Goal: Task Accomplishment & Management: Manage account settings

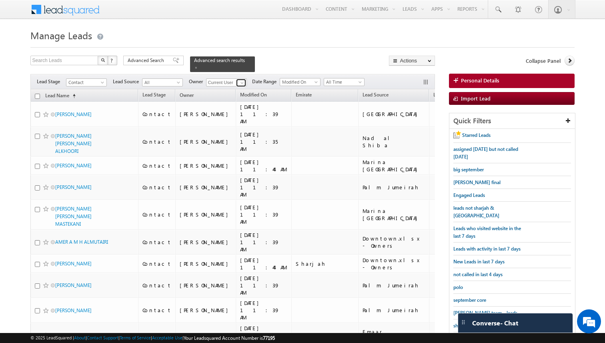
click at [243, 82] on span at bounding box center [242, 83] width 6 height 6
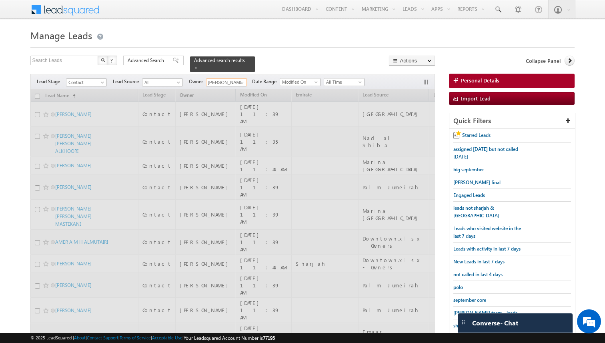
type input "[PERSON_NAME]"
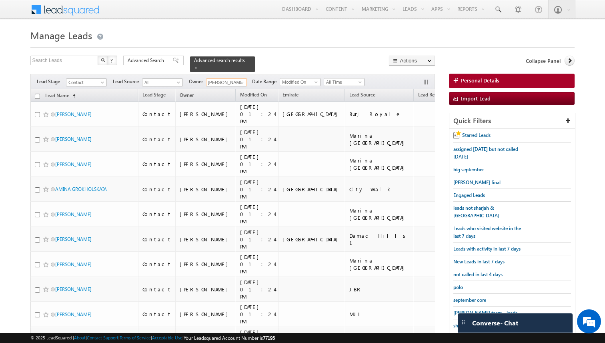
click at [38, 96] on input "checkbox" at bounding box center [37, 96] width 5 height 5
checkbox input "true"
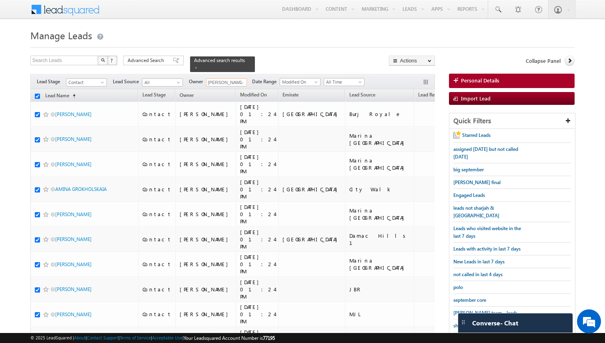
checkbox input "true"
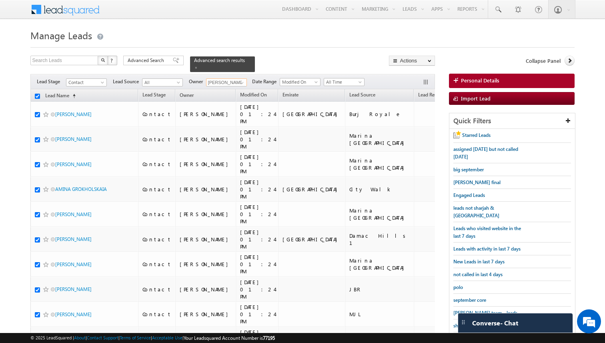
checkbox input "true"
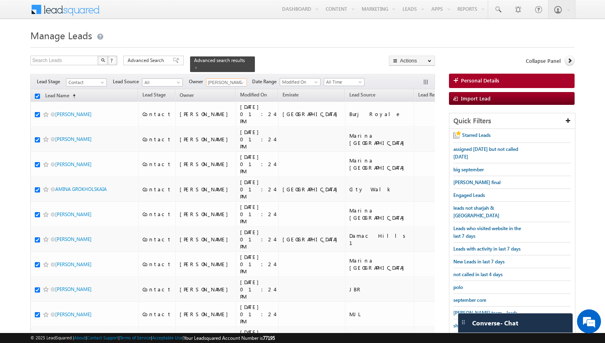
checkbox input "true"
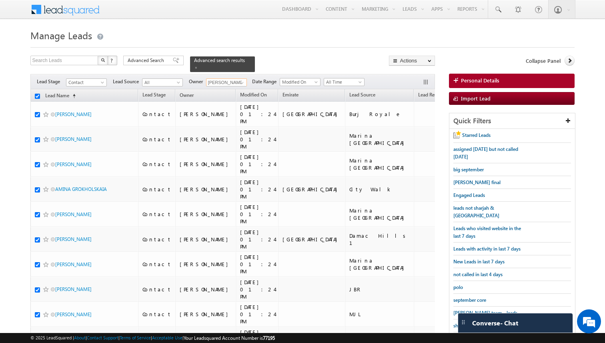
checkbox input "true"
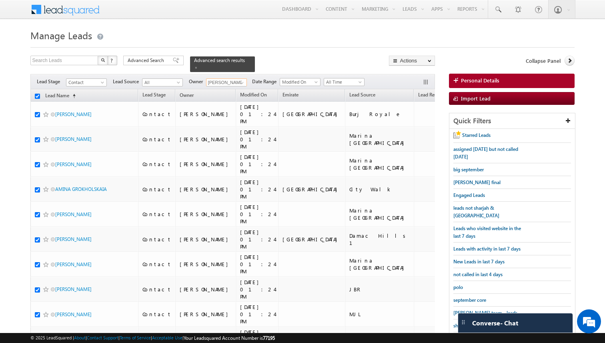
checkbox input "true"
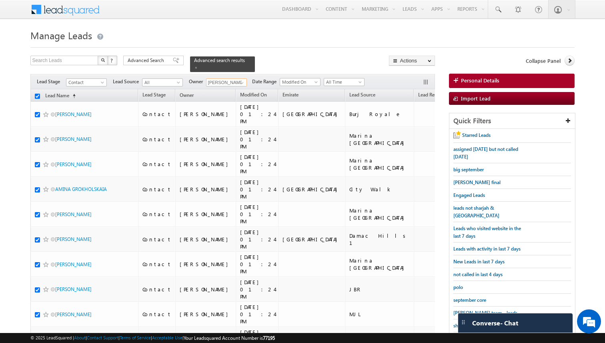
checkbox input "true"
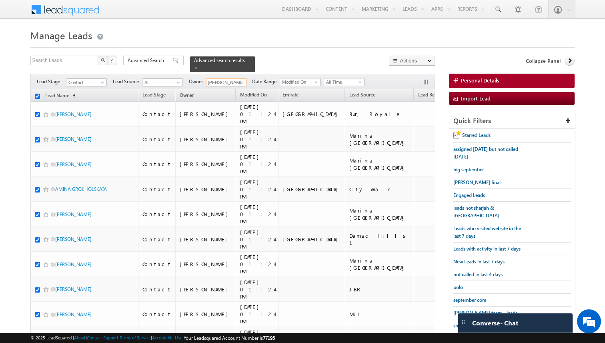
checkbox input "true"
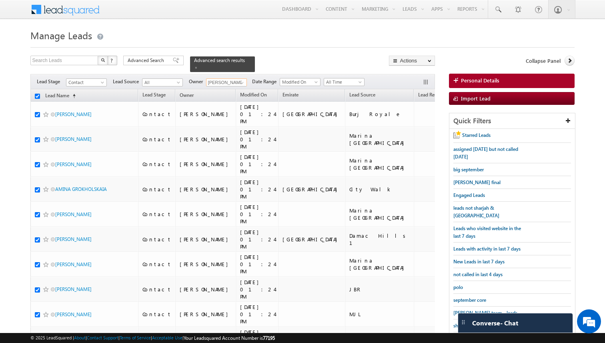
checkbox input "true"
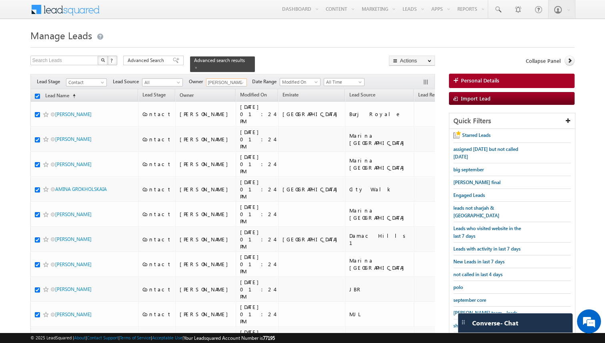
checkbox input "true"
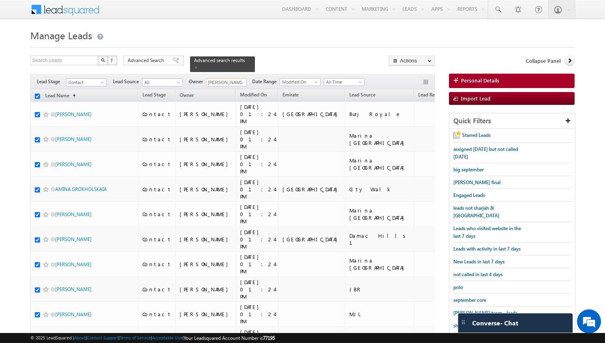
checkbox input "true"
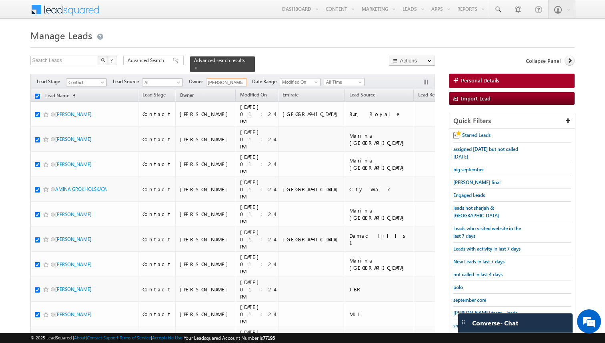
checkbox input "true"
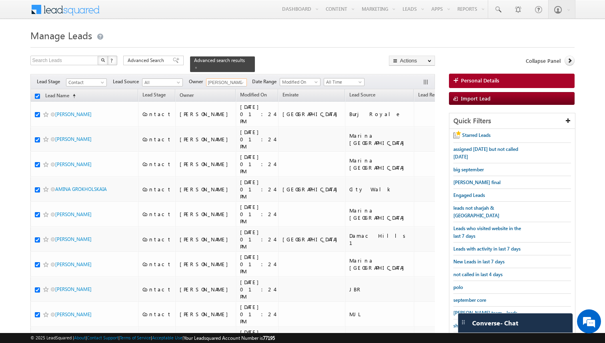
checkbox input "true"
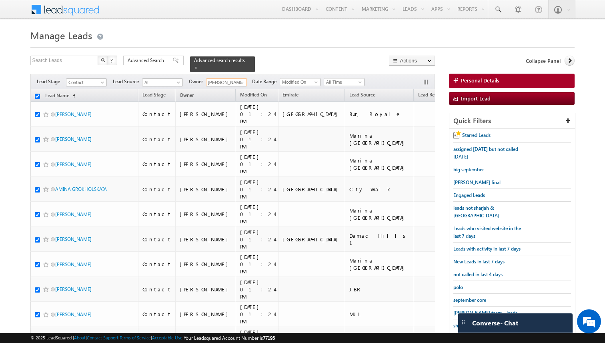
checkbox input "true"
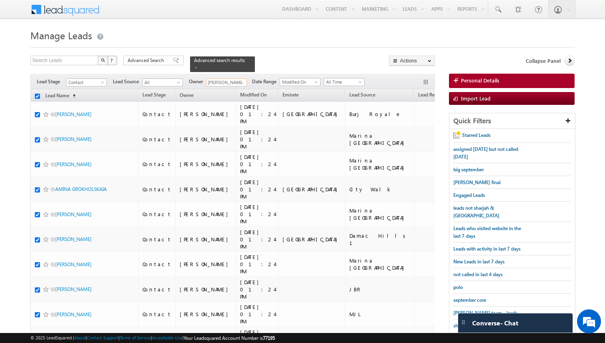
checkbox input "true"
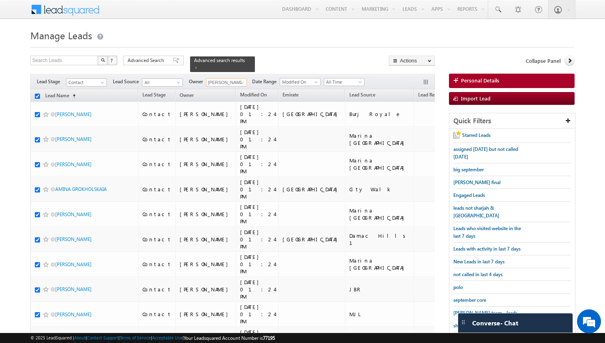
checkbox input "true"
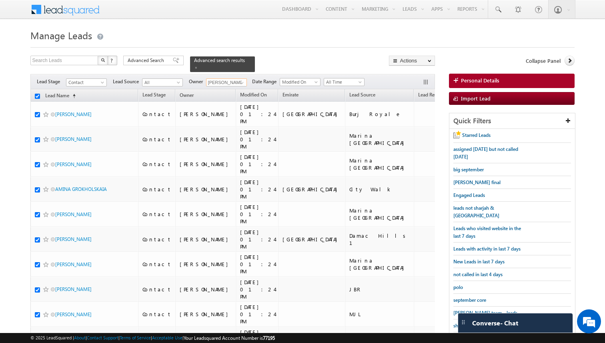
checkbox input "true"
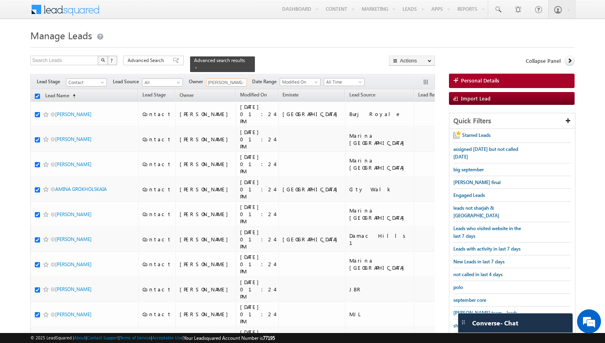
checkbox input "true"
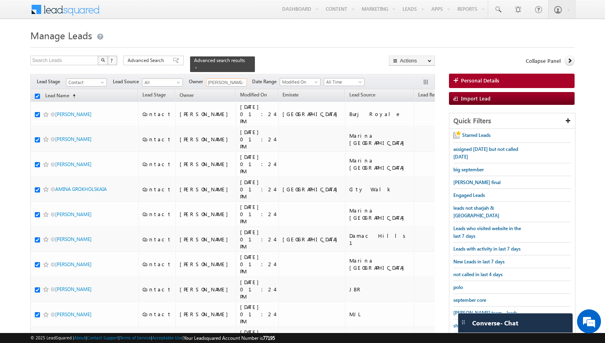
checkbox input "true"
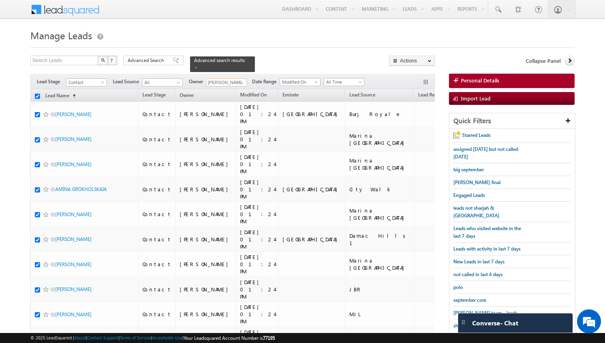
checkbox input "true"
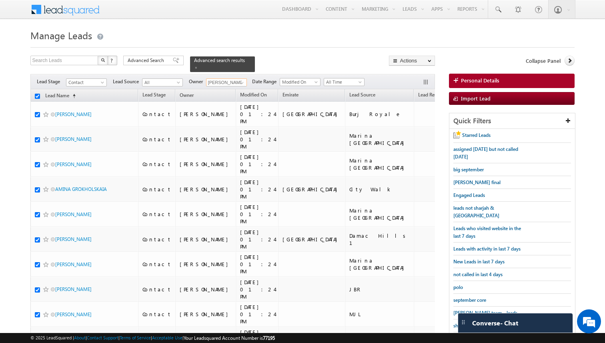
checkbox input "true"
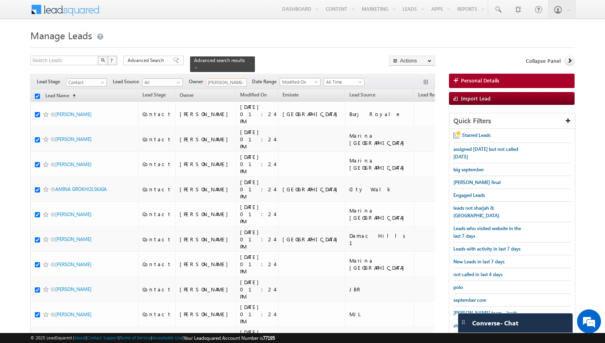
checkbox input "true"
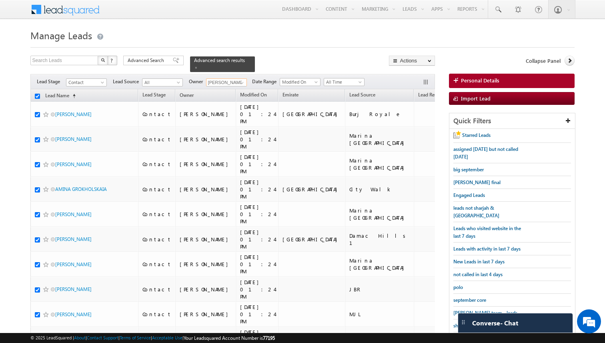
checkbox input "true"
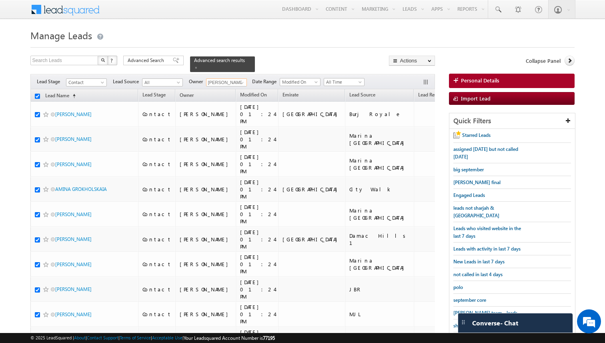
checkbox input "true"
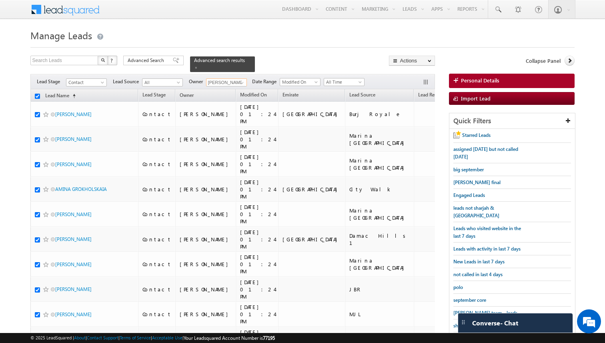
checkbox input "true"
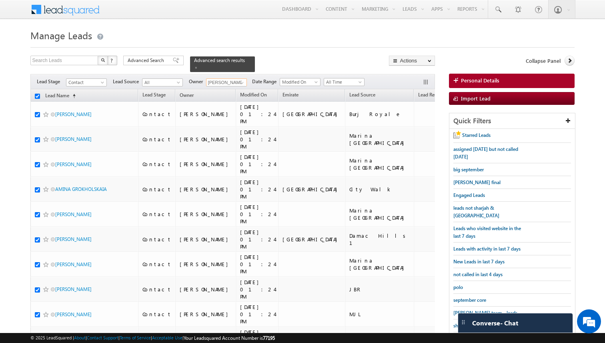
checkbox input "true"
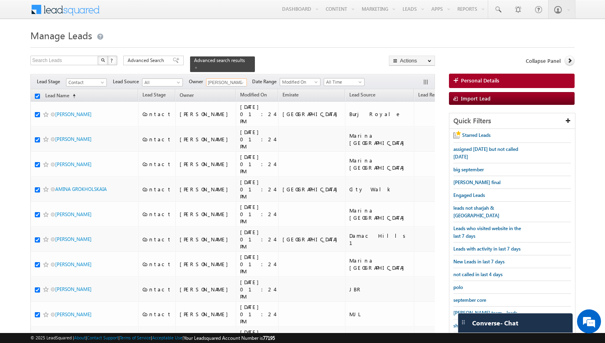
checkbox input "true"
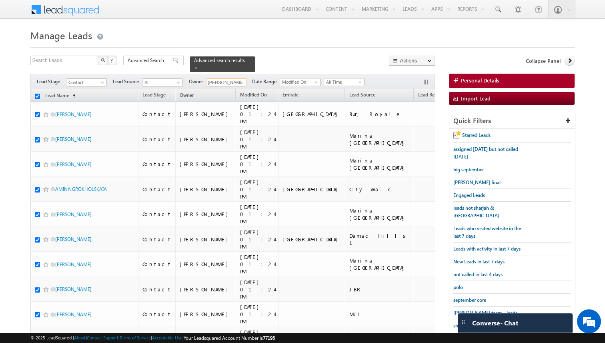
checkbox input "true"
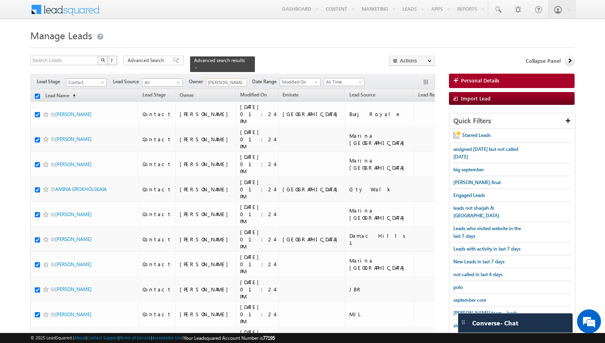
checkbox input "true"
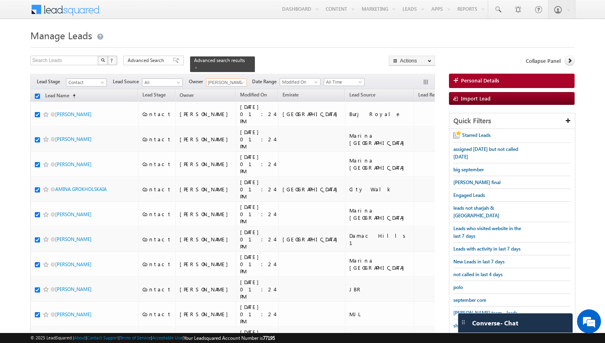
checkbox input "true"
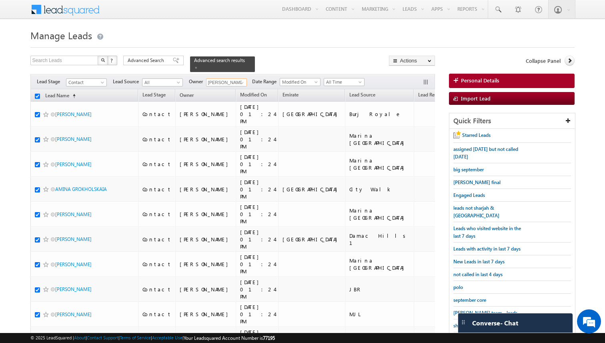
checkbox input "true"
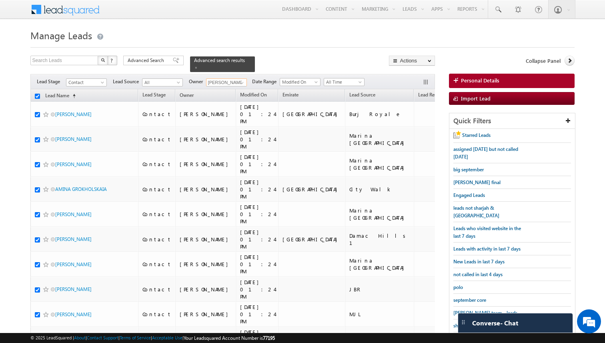
checkbox input "true"
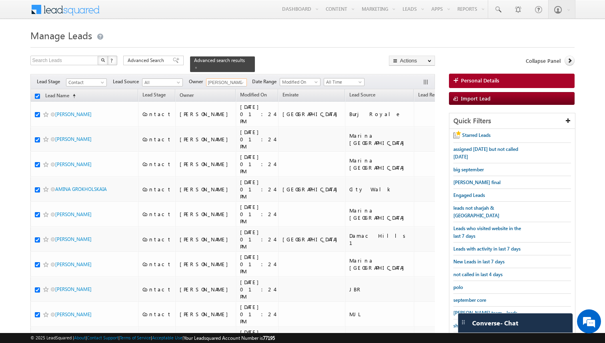
checkbox input "true"
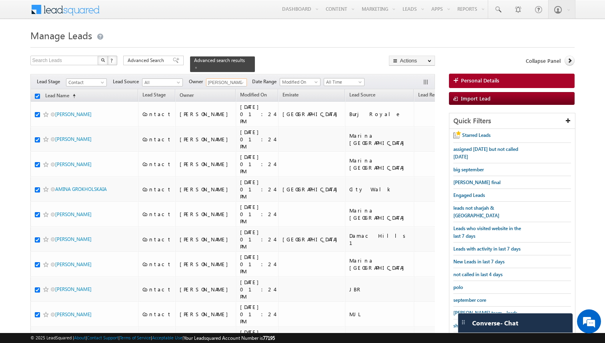
checkbox input "true"
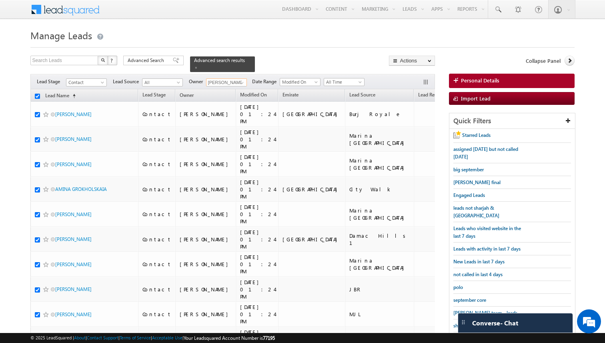
checkbox input "true"
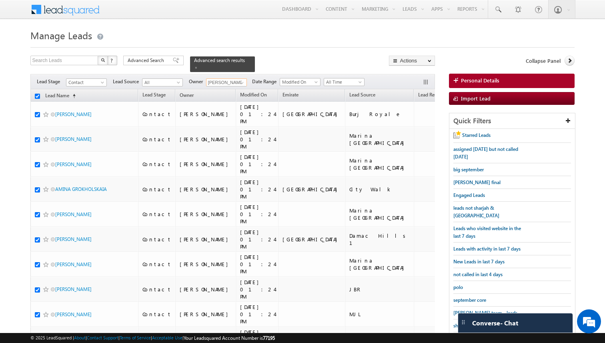
checkbox input "true"
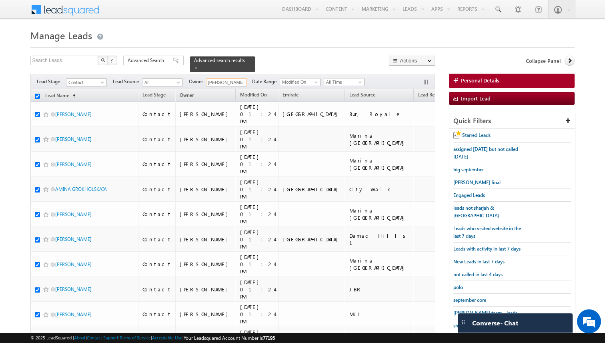
checkbox input "true"
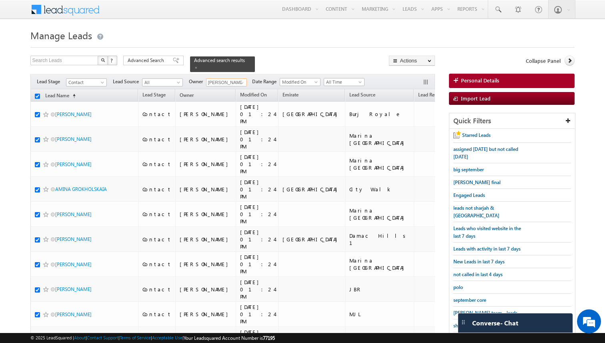
checkbox input "true"
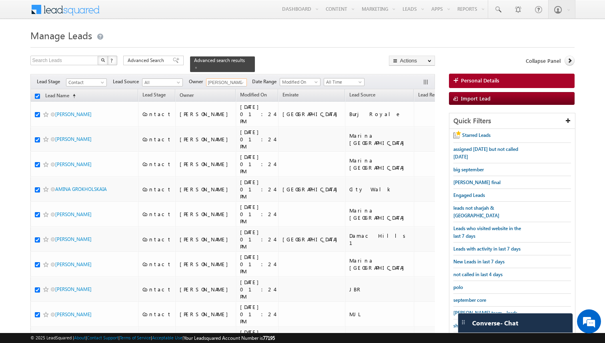
checkbox input "true"
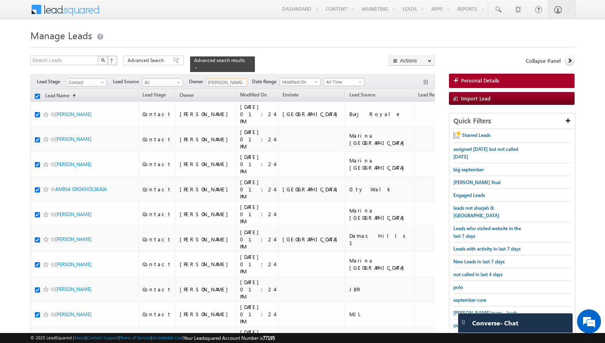
checkbox input "true"
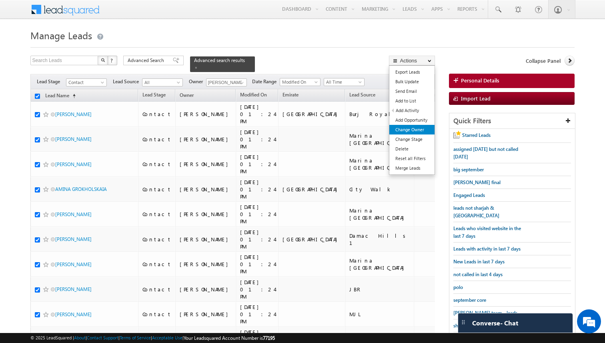
click at [417, 128] on link "Change Owner" at bounding box center [411, 130] width 45 height 10
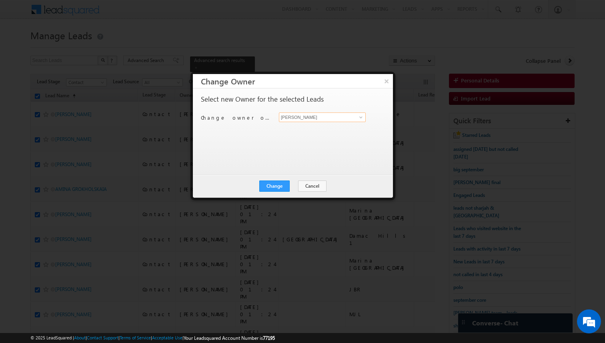
click at [322, 118] on input "[PERSON_NAME]" at bounding box center [322, 117] width 87 height 10
click at [285, 187] on button "Change" at bounding box center [274, 185] width 30 height 11
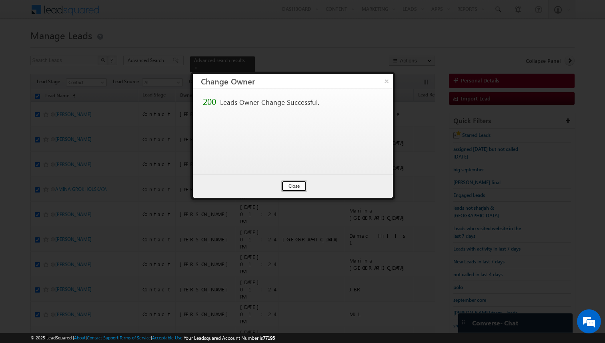
click at [295, 186] on button "Close" at bounding box center [294, 185] width 26 height 11
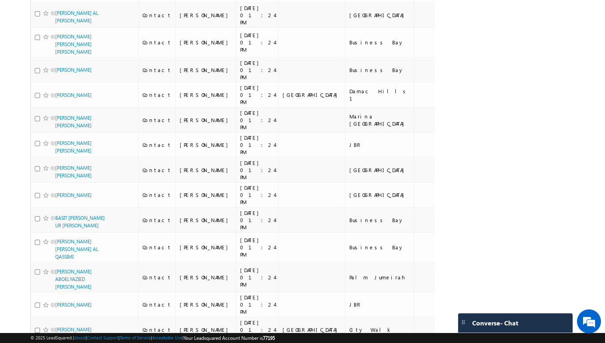
scroll to position [4329, 0]
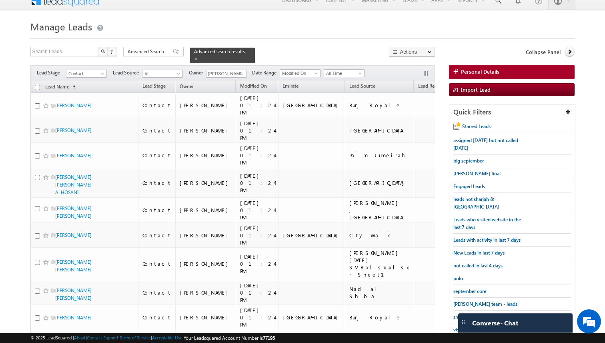
scroll to position [2, 0]
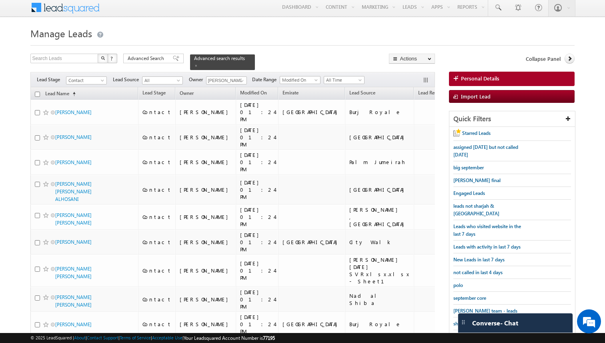
click at [38, 92] on input "checkbox" at bounding box center [37, 94] width 5 height 5
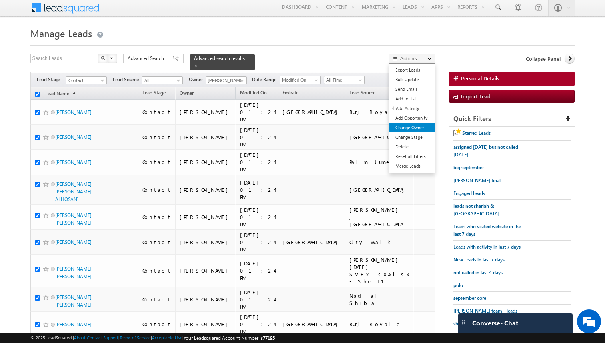
click at [410, 129] on link "Change Owner" at bounding box center [411, 128] width 45 height 10
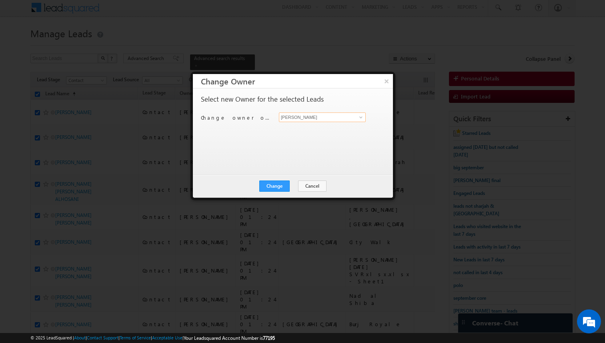
click at [296, 118] on input "[PERSON_NAME]" at bounding box center [322, 117] width 87 height 10
click at [279, 184] on button "Change" at bounding box center [274, 185] width 30 height 11
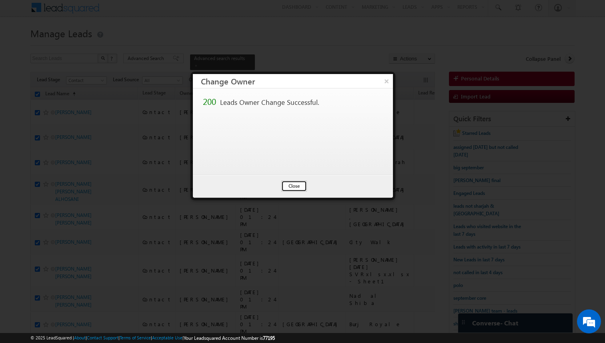
click at [294, 185] on button "Close" at bounding box center [294, 185] width 26 height 11
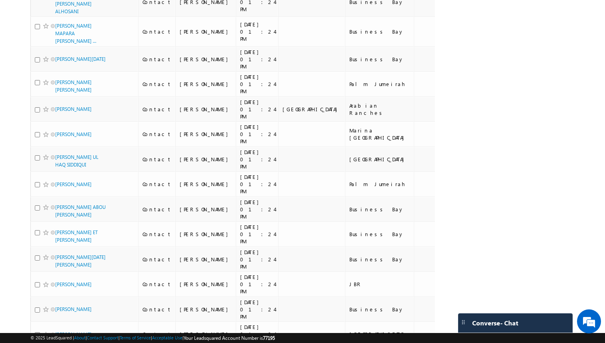
scroll to position [3982, 0]
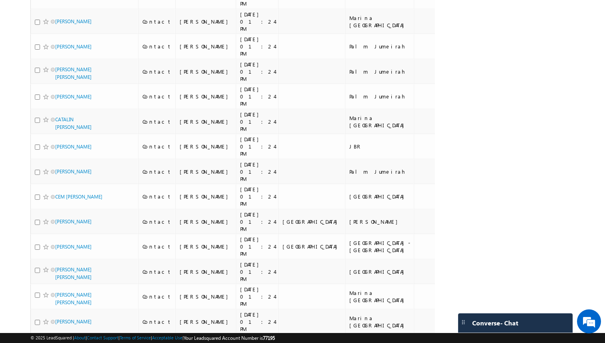
scroll to position [0, 0]
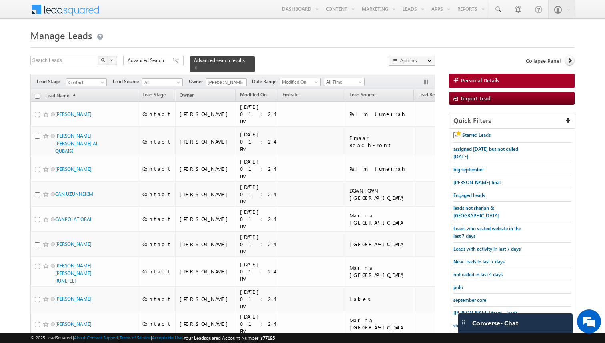
click at [37, 98] on th "Lead Name (sorted ascending)" at bounding box center [84, 95] width 108 height 12
click at [38, 97] on input "checkbox" at bounding box center [37, 96] width 5 height 5
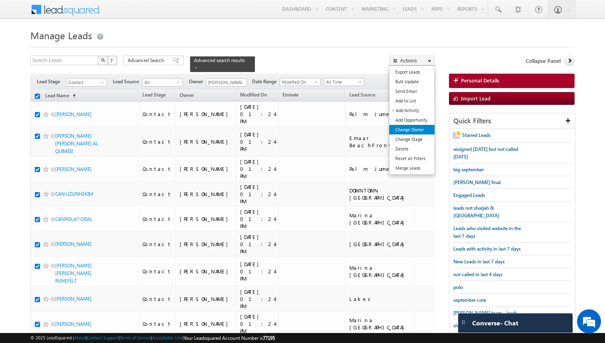
click at [414, 128] on link "Change Owner" at bounding box center [411, 130] width 45 height 10
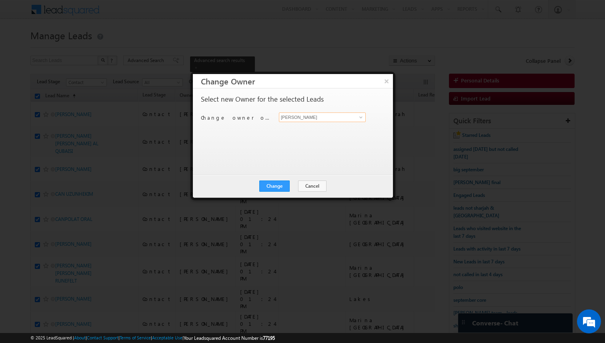
click at [303, 119] on input "[PERSON_NAME]" at bounding box center [322, 117] width 87 height 10
click at [282, 186] on button "Change" at bounding box center [274, 185] width 30 height 11
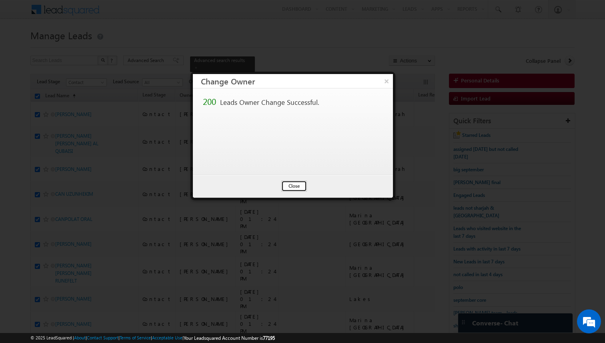
click at [297, 191] on button "Close" at bounding box center [294, 185] width 26 height 11
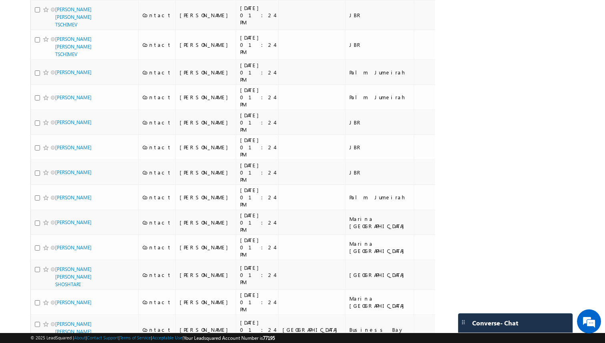
scroll to position [4242, 0]
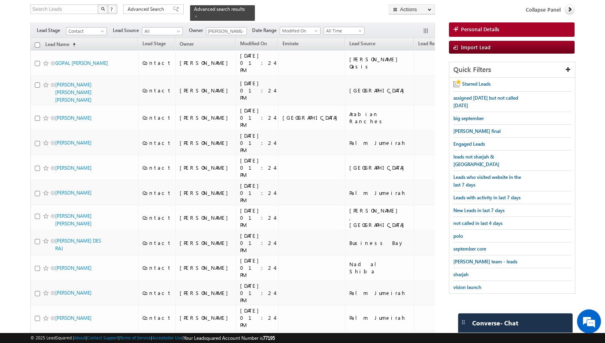
scroll to position [0, 0]
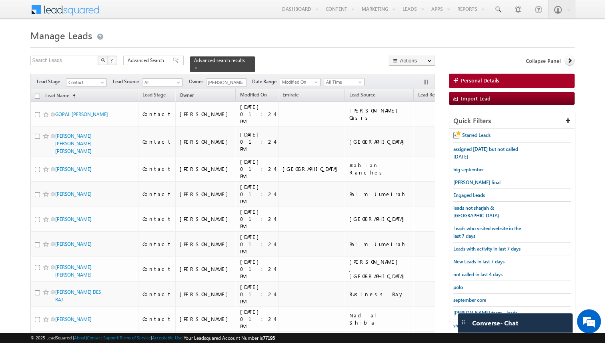
click at [36, 94] on input "checkbox" at bounding box center [37, 96] width 5 height 5
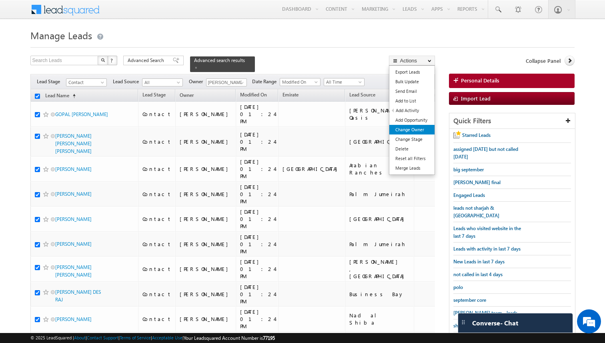
click at [413, 128] on link "Change Owner" at bounding box center [411, 130] width 45 height 10
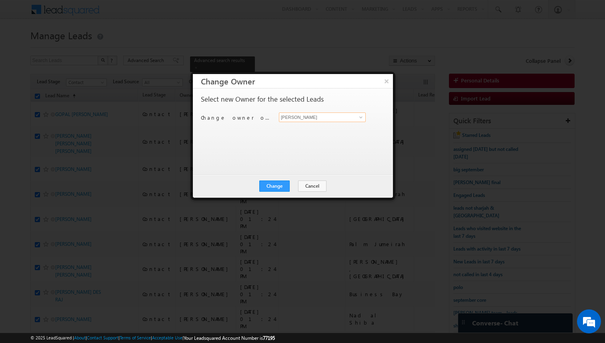
click at [314, 120] on input "[PERSON_NAME]" at bounding box center [322, 117] width 87 height 10
click at [282, 184] on button "Change" at bounding box center [274, 185] width 30 height 11
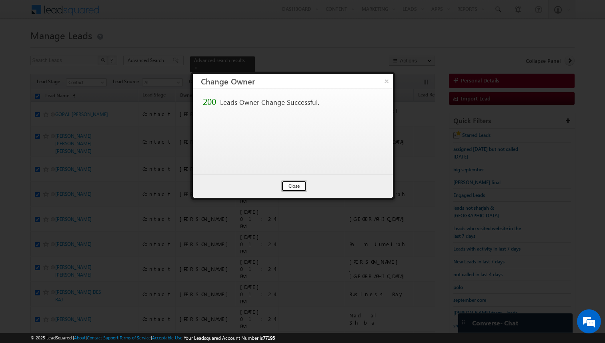
click at [303, 185] on button "Close" at bounding box center [294, 185] width 26 height 11
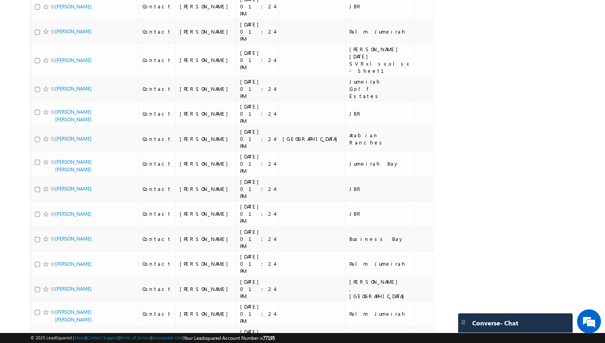
scroll to position [3982, 0]
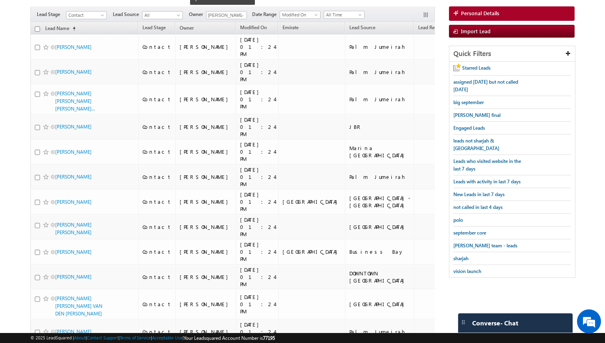
scroll to position [0, 0]
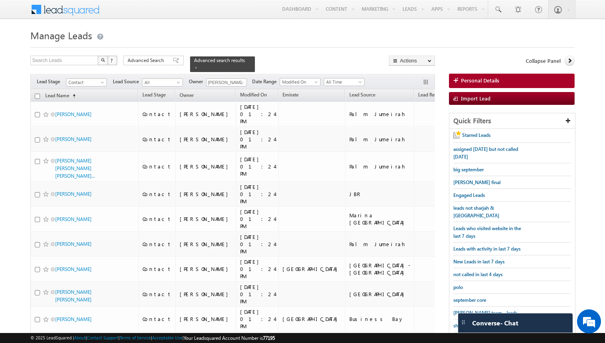
click at [38, 96] on input "checkbox" at bounding box center [37, 96] width 5 height 5
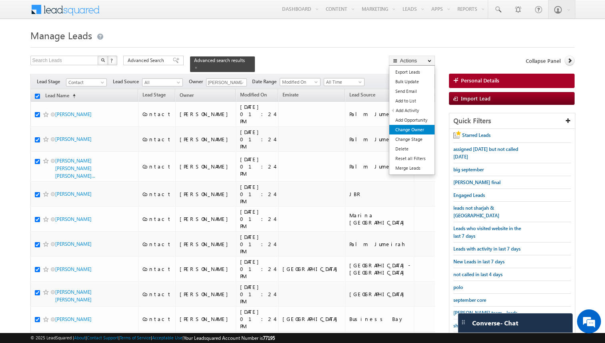
click at [415, 126] on link "Change Owner" at bounding box center [411, 130] width 45 height 10
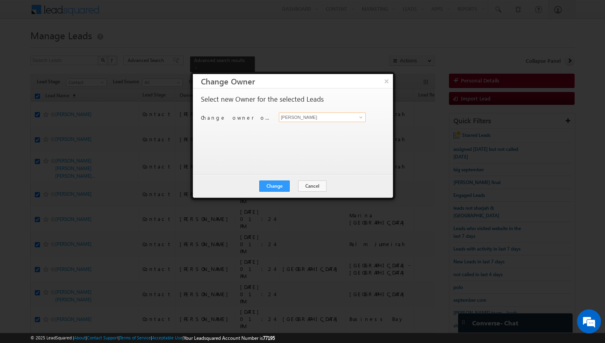
click at [310, 116] on input "[PERSON_NAME]" at bounding box center [322, 117] width 87 height 10
click at [274, 185] on button "Change" at bounding box center [274, 185] width 30 height 11
